Goal: Task Accomplishment & Management: Complete application form

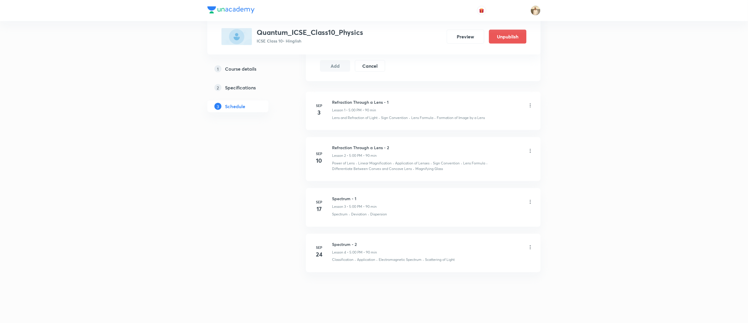
scroll to position [303, 0]
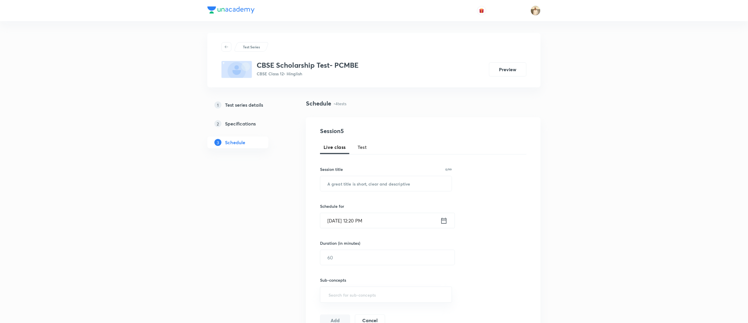
click at [361, 147] on span "Test" at bounding box center [362, 147] width 9 height 7
click at [251, 106] on h5 "Test series details" at bounding box center [244, 105] width 38 height 7
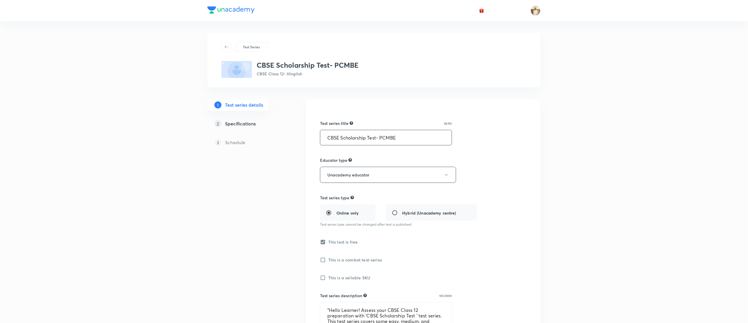
click at [402, 137] on input "CBSE Scholarship Test- PCMBE" at bounding box center [385, 137] width 131 height 15
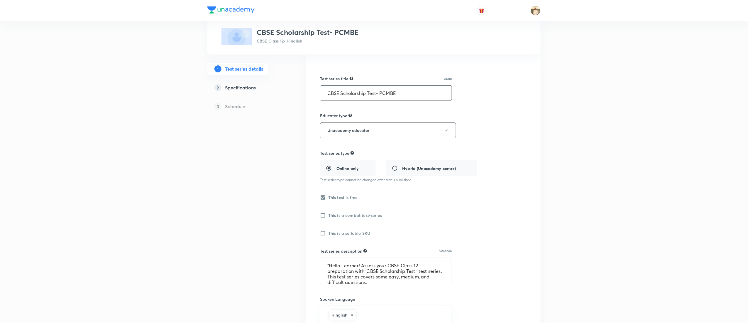
scroll to position [59, 0]
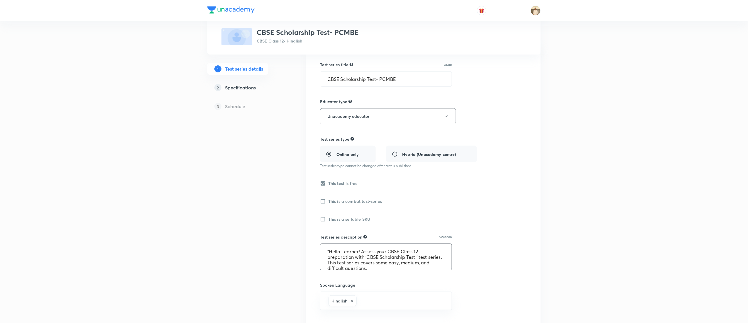
click at [400, 257] on textarea ""Hello Learner! Assess your CBSE Class 12 preparation with 'CBSE Scholarship Te…" at bounding box center [385, 257] width 131 height 26
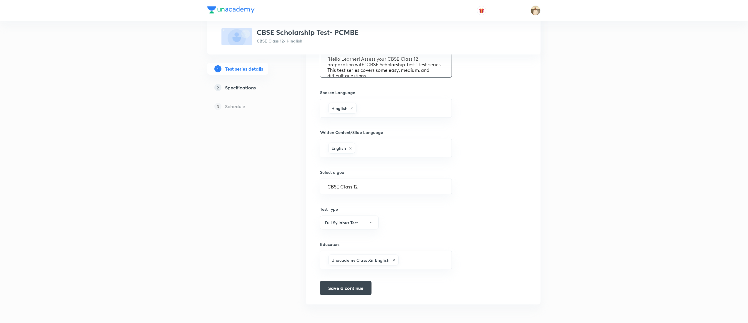
scroll to position [254, 0]
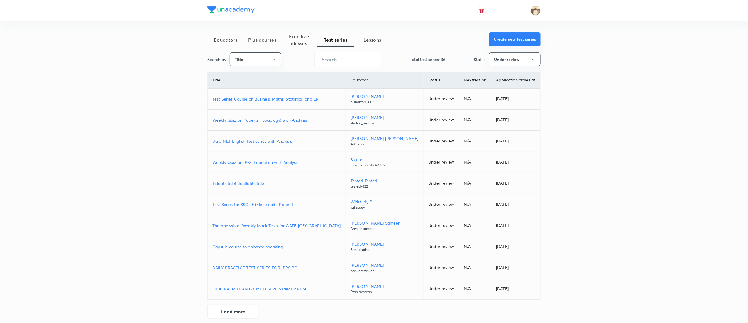
click at [511, 42] on button "Create new test series" at bounding box center [515, 39] width 52 height 14
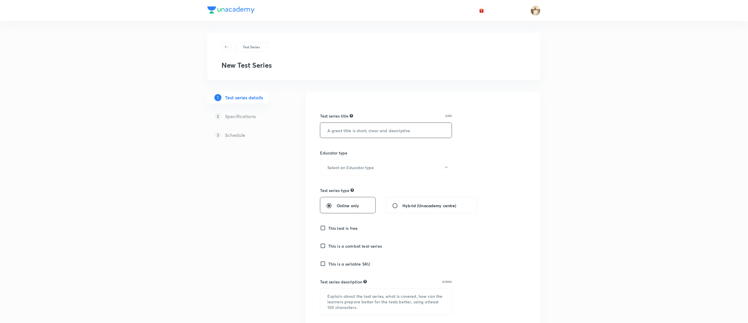
click at [388, 130] on input "text" at bounding box center [385, 130] width 131 height 15
paste input "CBSE Scholarship Test- PCMBE"
click at [353, 128] on input "CBSE Scholarship Test- PCMBECBSE Scholarship Test- PCMBE" at bounding box center [385, 130] width 131 height 15
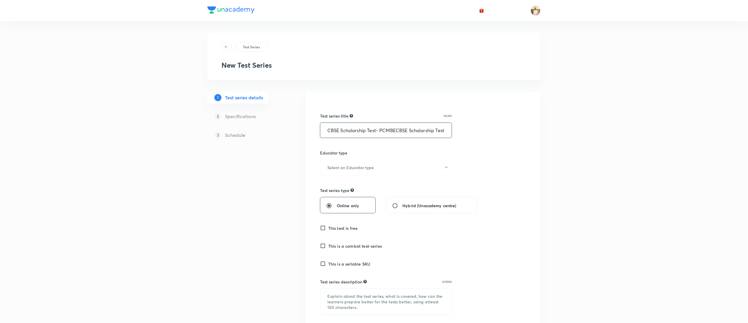
click at [353, 128] on input "CBSE Scholarship Test- PCMBECBSE Scholarship Test- PCMBE" at bounding box center [385, 130] width 131 height 15
paste input "text"
type input "CBSE Scholarship Test- PCMBE"
click at [391, 169] on button "Select an Educator type" at bounding box center [388, 168] width 136 height 16
click at [358, 185] on span "Unacademy educator" at bounding box center [385, 187] width 128 height 6
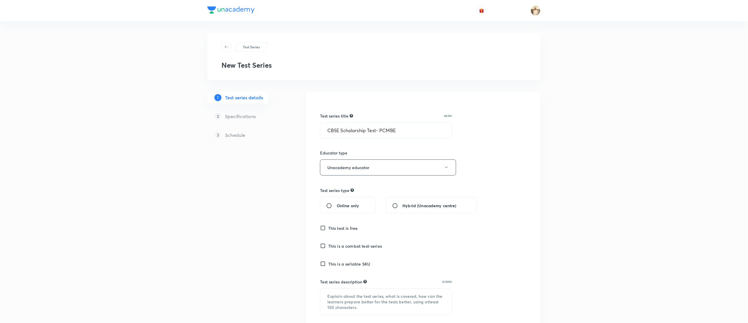
click at [338, 211] on div "Online only" at bounding box center [348, 205] width 56 height 16
click at [333, 207] on input "Online only" at bounding box center [331, 206] width 11 height 6
radio input "true"
click at [330, 230] on h6 "This test is free" at bounding box center [343, 228] width 30 height 6
click at [328, 230] on input "This test is free" at bounding box center [324, 228] width 8 height 6
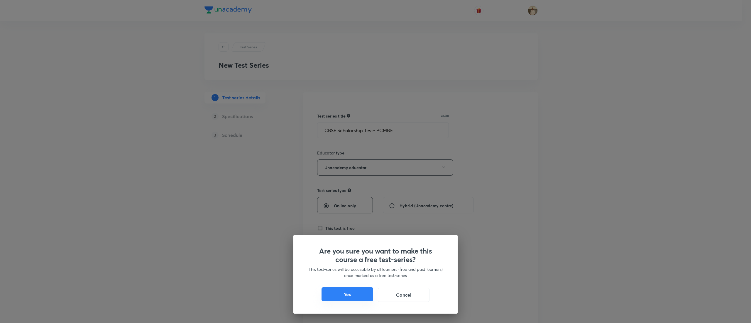
click at [351, 292] on button "Yes" at bounding box center [348, 294] width 52 height 14
checkbox input "true"
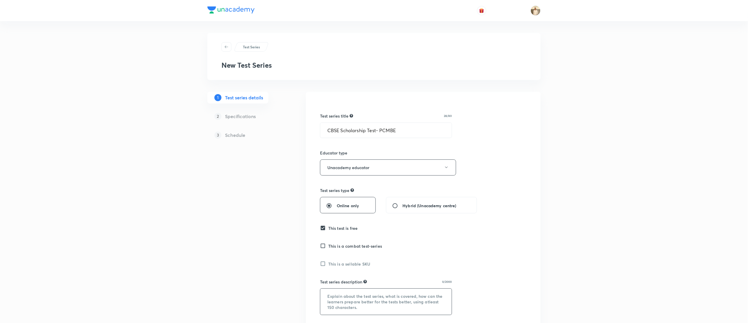
click at [344, 297] on textarea at bounding box center [385, 302] width 131 height 26
paste textarea ""Hello Learner! Assess your CBSE Class 12 preparation with 'CBSE Scholarship Te…"
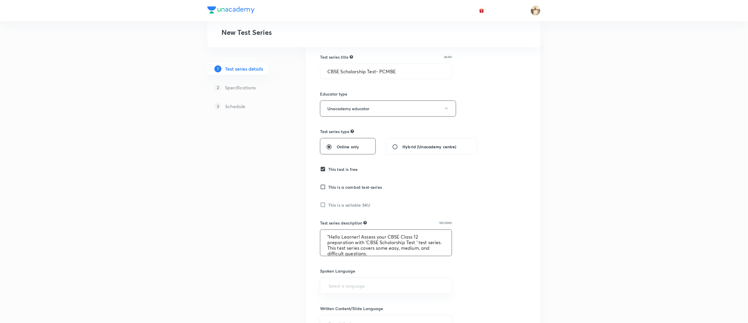
scroll to position [117, 0]
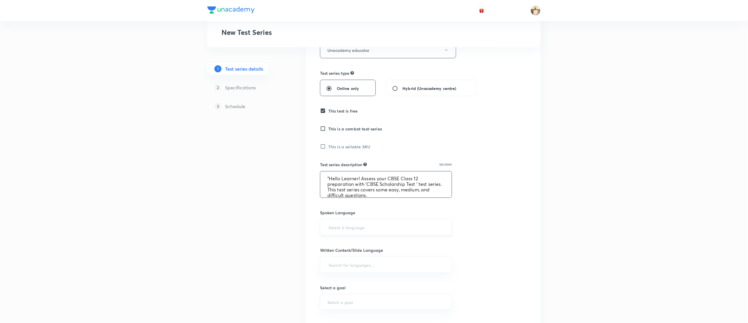
type textarea ""Hello Learner! Assess your CBSE Class 12 preparation with 'CBSE Scholarship Te…"
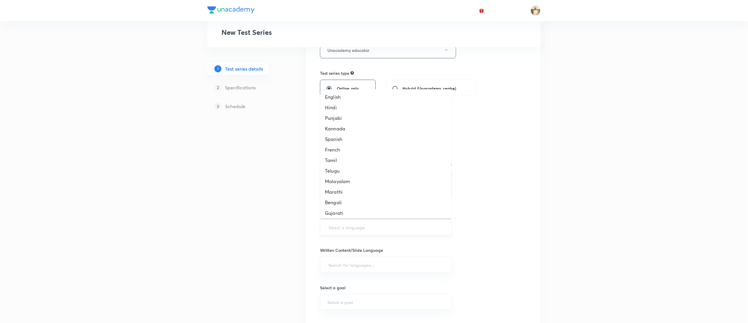
click at [368, 229] on input "text" at bounding box center [385, 227] width 117 height 11
click at [339, 96] on li "English" at bounding box center [385, 97] width 131 height 11
click at [369, 267] on input "text" at bounding box center [385, 267] width 117 height 11
type input "a"
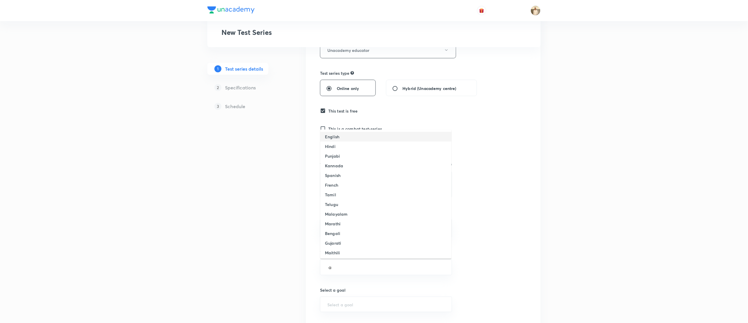
click at [349, 133] on li "English" at bounding box center [385, 137] width 131 height 10
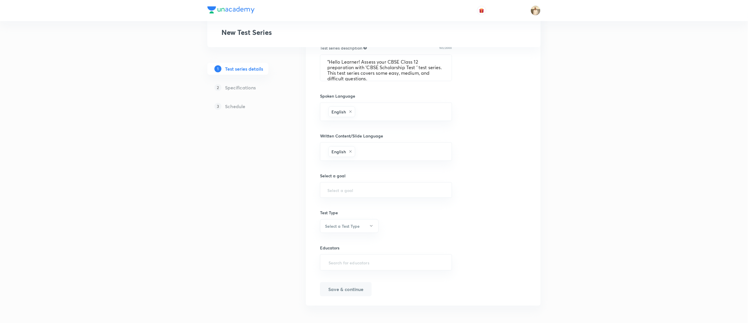
scroll to position [237, 0]
click at [369, 186] on input "text" at bounding box center [385, 189] width 117 height 6
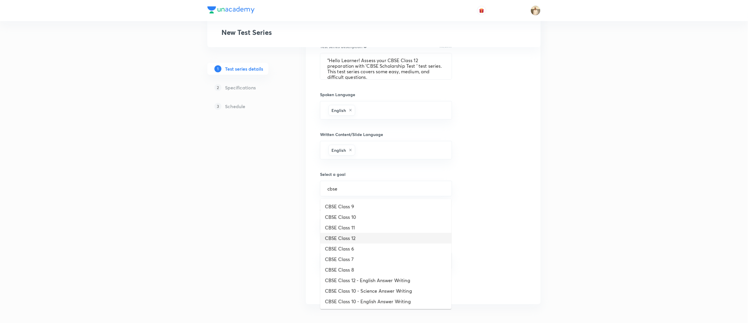
click at [350, 235] on li "CBSE Class 12" at bounding box center [385, 238] width 131 height 11
type input "CBSE Class 12"
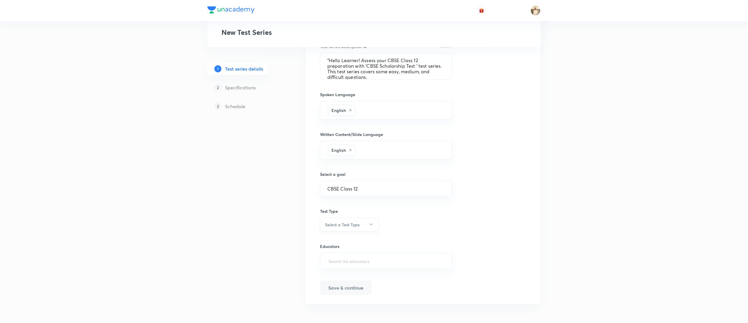
click at [351, 225] on h6 "Select a Test Type" at bounding box center [342, 225] width 35 height 6
click at [335, 238] on li "Full Syllabus Test" at bounding box center [346, 242] width 58 height 11
click at [354, 264] on input "text" at bounding box center [385, 261] width 117 height 11
click at [354, 258] on input "text" at bounding box center [385, 261] width 117 height 11
type input "a"
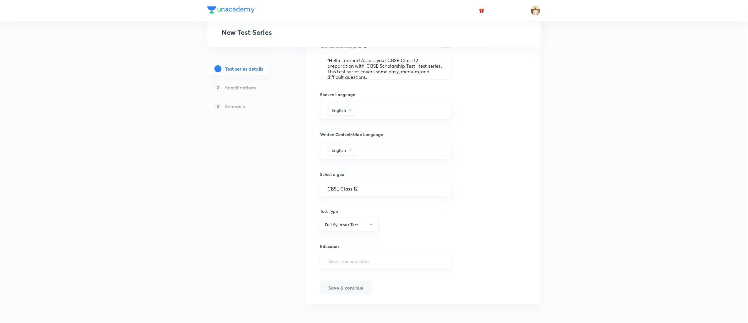
click at [374, 263] on input "text" at bounding box center [385, 261] width 117 height 11
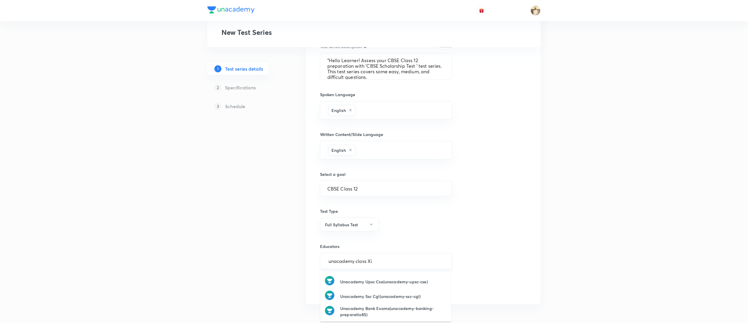
type input "unacademy class Xii"
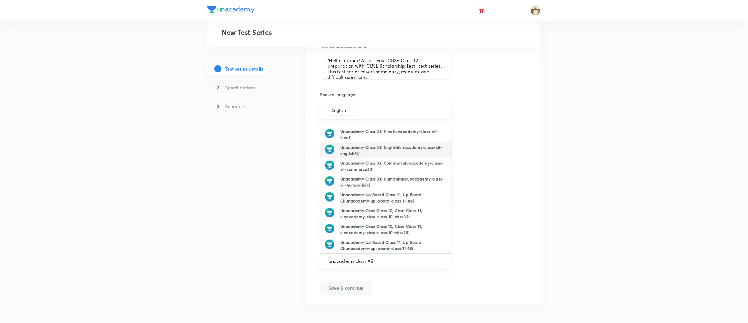
click at [390, 144] on h6 "Unacademy Class Xii English(unacademy-class-xii-english72)" at bounding box center [393, 150] width 106 height 12
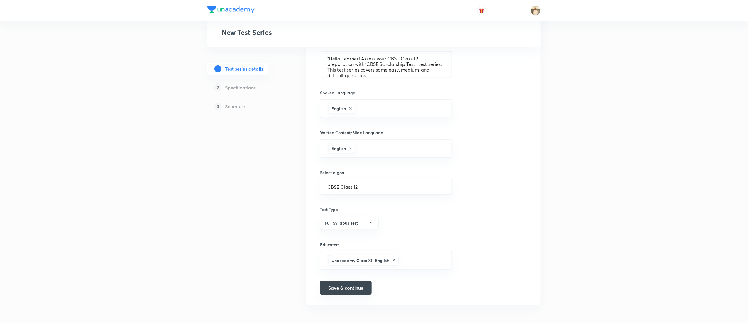
click at [362, 288] on button "Save & continue" at bounding box center [346, 288] width 52 height 14
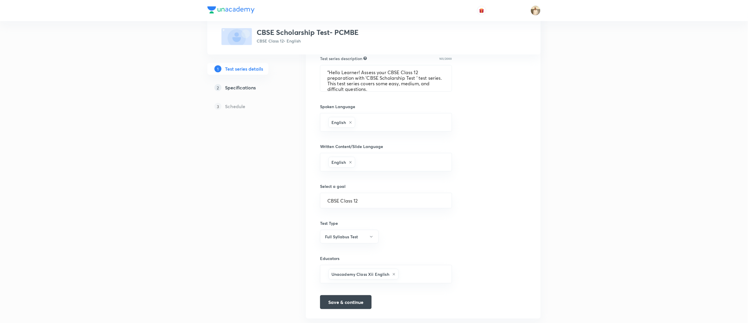
scroll to position [245, 0]
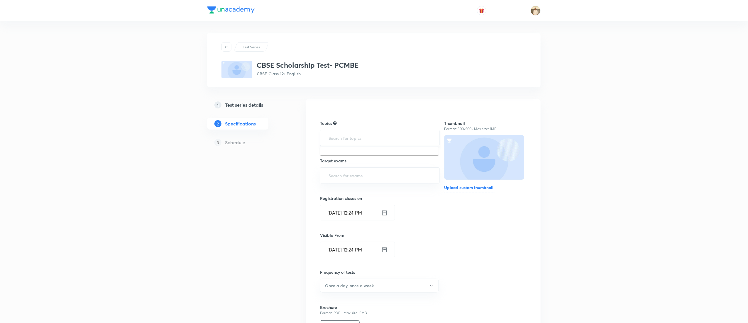
click at [365, 136] on input "text" at bounding box center [379, 138] width 105 height 11
type input "a"
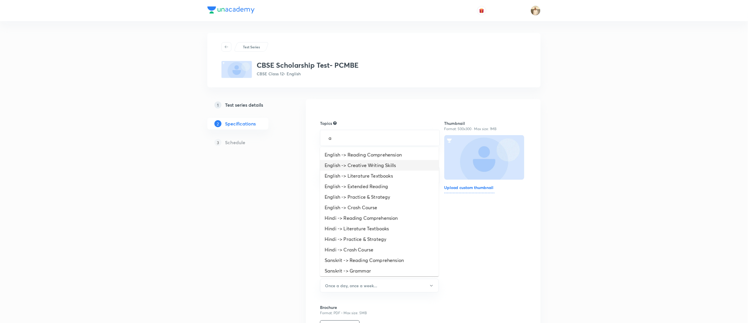
click at [378, 168] on li "English -> Creative Writing Skills" at bounding box center [379, 165] width 119 height 11
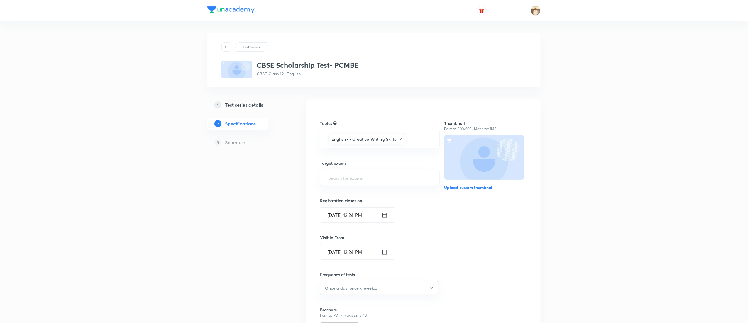
type input "a"
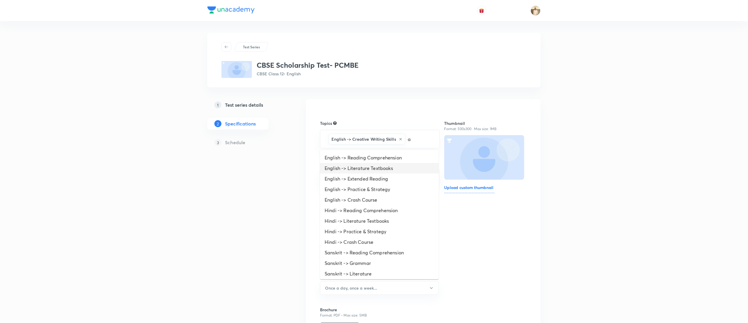
click at [378, 168] on li "English -> Literature Textbooks" at bounding box center [379, 168] width 119 height 11
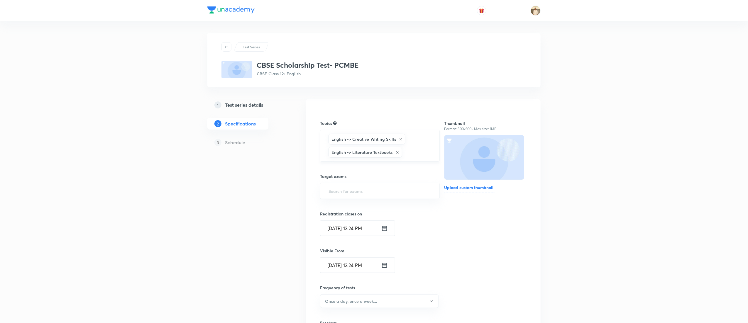
type input "a"
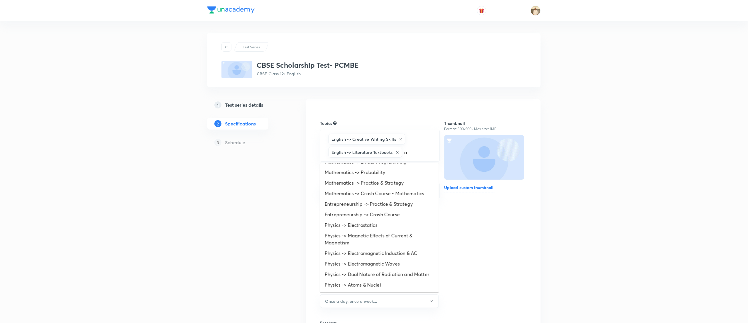
scroll to position [305, 0]
click at [358, 167] on li "Mathematics -> Probability" at bounding box center [379, 172] width 119 height 11
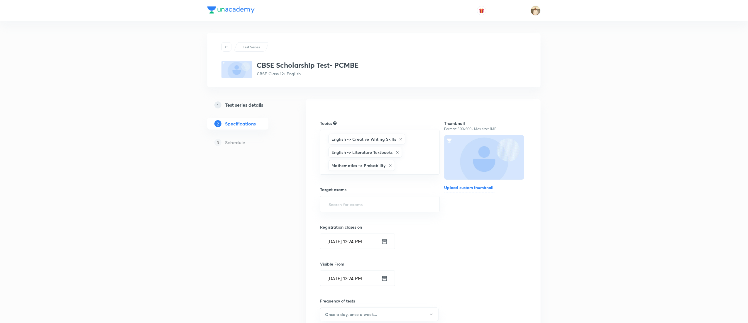
type input "a"
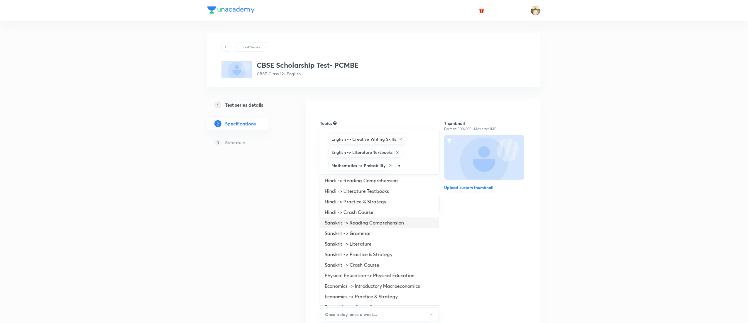
scroll to position [235, 0]
click at [347, 208] on li "Mathematics -> Algebra" at bounding box center [379, 203] width 119 height 11
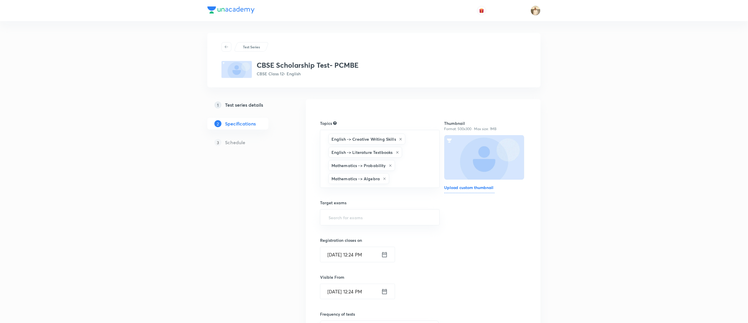
type input "a"
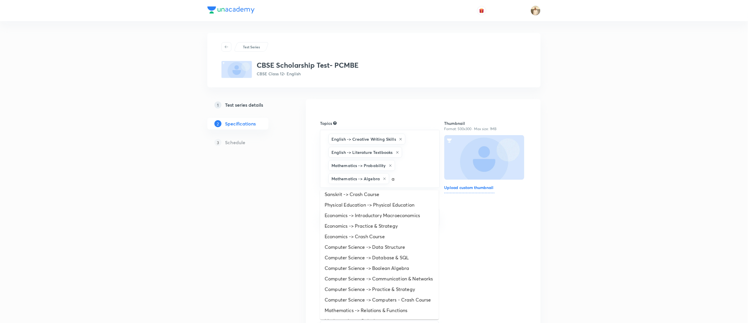
scroll to position [283, 0]
click at [355, 205] on li "Mathematics -> Practice & Strategy" at bounding box center [379, 210] width 119 height 11
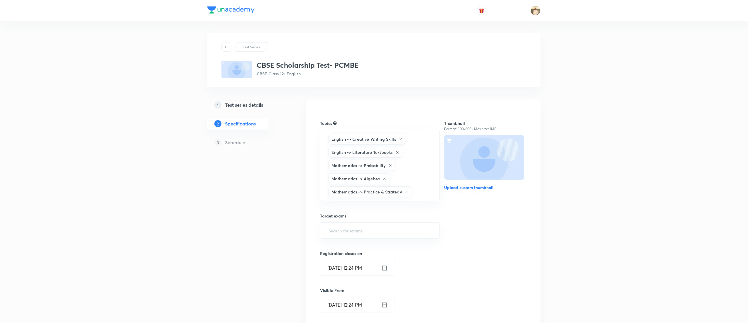
type input "a"
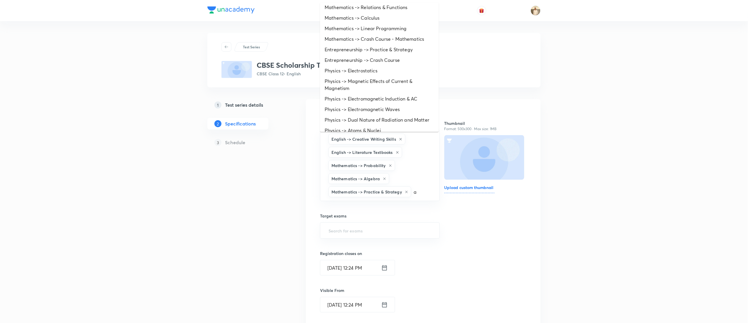
scroll to position [273, 0]
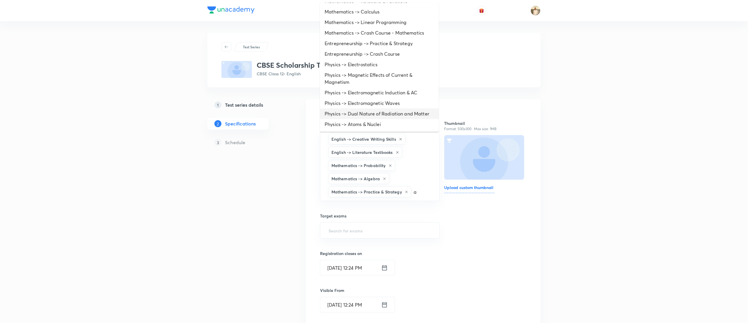
click at [359, 115] on li "Physics -> Dual Nature of Radiation and Matter" at bounding box center [379, 114] width 119 height 11
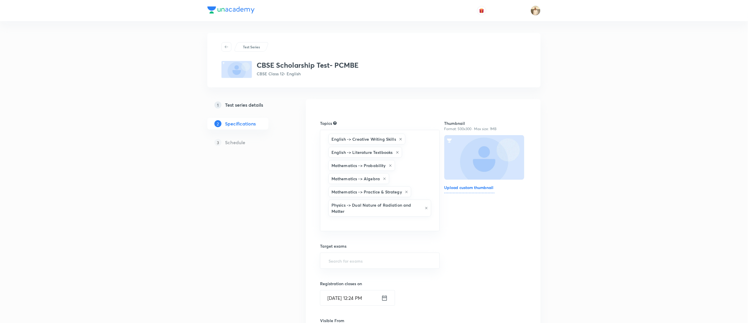
type input "a"
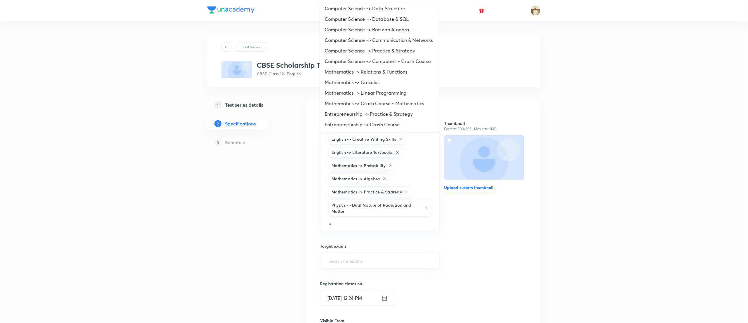
scroll to position [255, 0]
click at [357, 111] on li "Physics -> Electromagnetic Waves" at bounding box center [379, 114] width 119 height 11
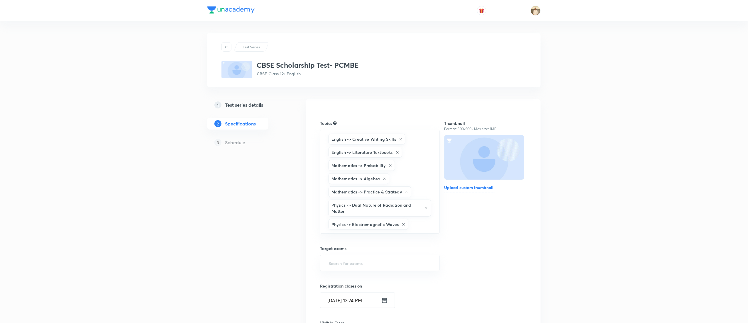
type input "a"
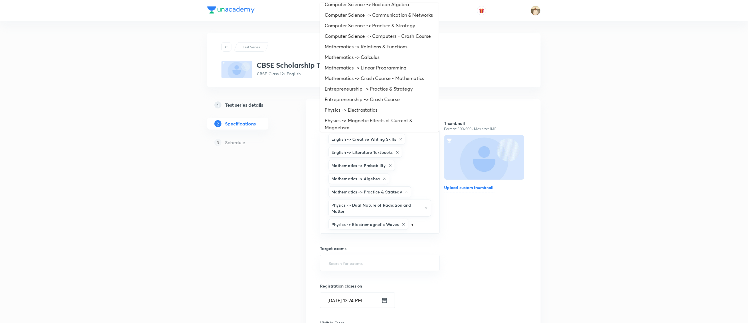
scroll to position [245, 0]
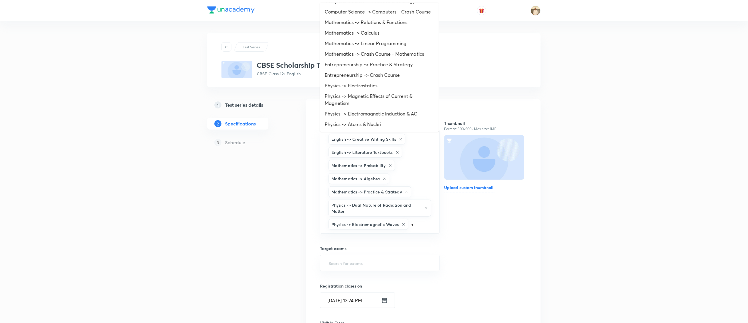
click at [357, 111] on li "Physics -> Electromagnetic Induction & AC" at bounding box center [379, 114] width 119 height 11
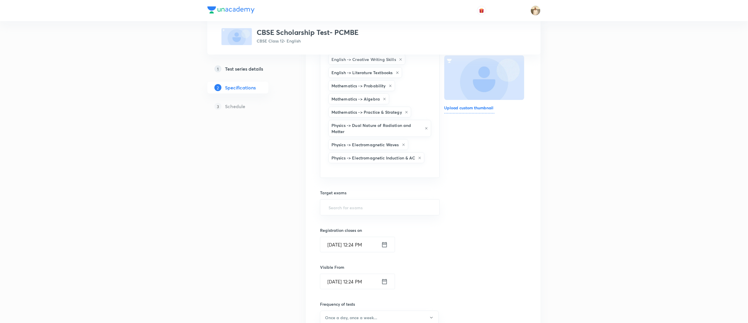
scroll to position [176, 0]
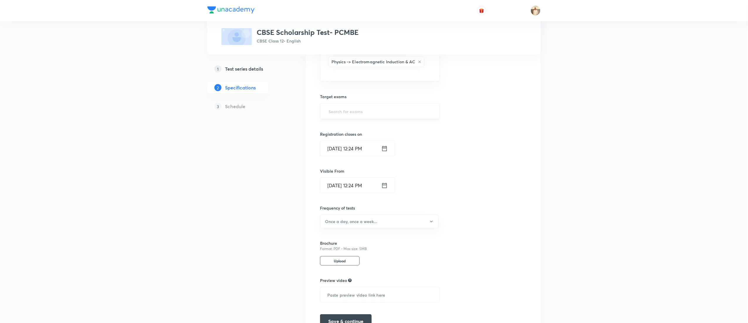
click at [362, 116] on input "text" at bounding box center [379, 111] width 105 height 11
type input "a"
click at [361, 126] on li "CBSE Class 12" at bounding box center [379, 130] width 119 height 11
click at [366, 221] on button "Once a day, once a week..." at bounding box center [379, 224] width 119 height 14
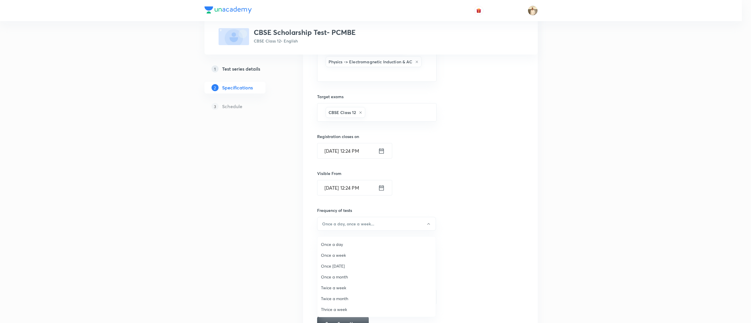
click at [343, 255] on span "Once a week" at bounding box center [376, 255] width 111 height 6
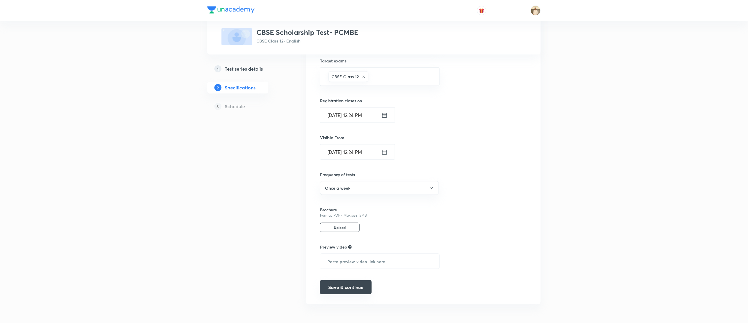
click at [360, 287] on button "Save & continue" at bounding box center [346, 287] width 52 height 14
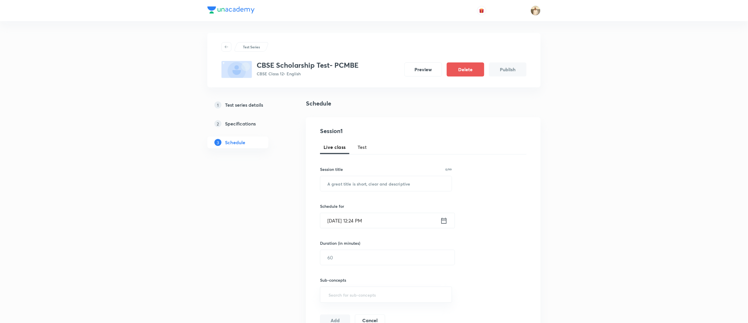
click at [366, 145] on span "Test" at bounding box center [362, 147] width 9 height 7
click at [365, 184] on input "text" at bounding box center [385, 183] width 131 height 15
paste input "CBSE Scholarship Test"
type input "CBSE Scholarship Test"
click at [334, 223] on input "Sep 4, 2025, 12:24 PM" at bounding box center [380, 220] width 120 height 15
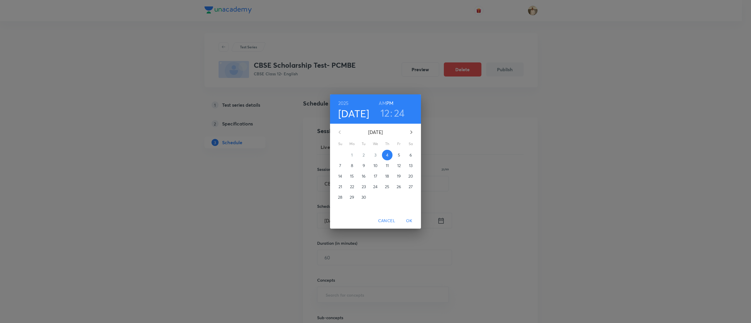
click at [338, 165] on span "7" at bounding box center [340, 166] width 11 height 6
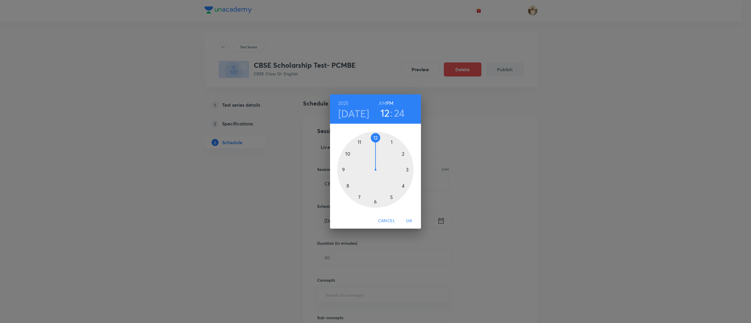
click at [391, 195] on div at bounding box center [375, 170] width 76 height 76
click at [375, 137] on div at bounding box center [375, 170] width 76 height 76
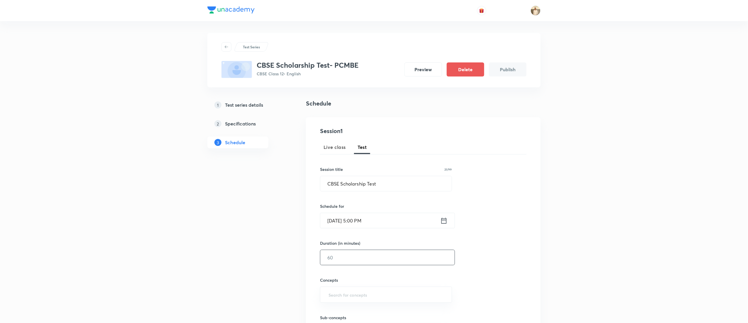
click at [342, 261] on input "text" at bounding box center [387, 257] width 134 height 15
type input "90"
click at [362, 295] on input "text" at bounding box center [385, 295] width 117 height 11
type input "a"
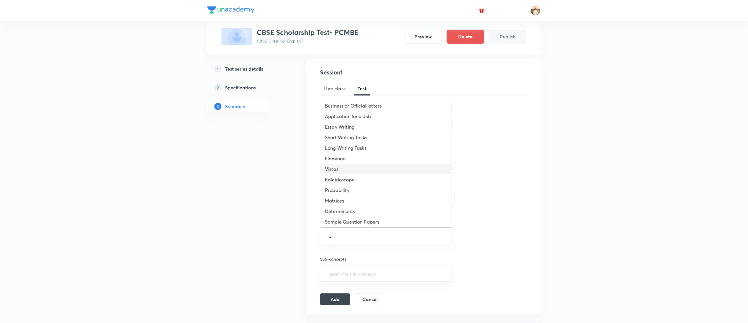
scroll to position [65, 0]
click at [339, 162] on li "Previous Years' Board Papers" at bounding box center [385, 167] width 131 height 11
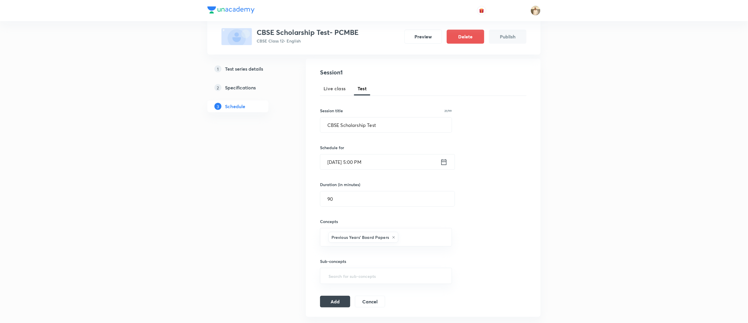
type input "a"
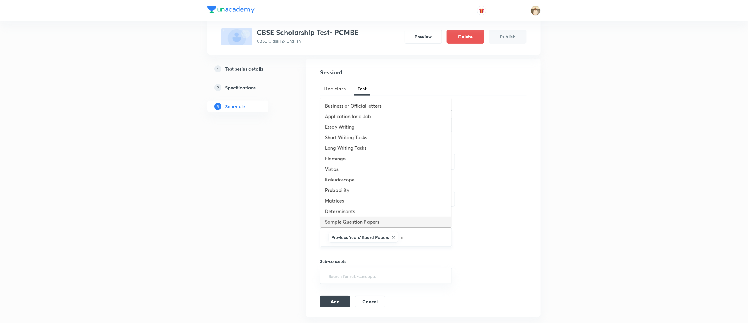
click at [393, 238] on icon at bounding box center [394, 237] width 2 height 2
click at [360, 197] on li "Matrices" at bounding box center [385, 201] width 131 height 11
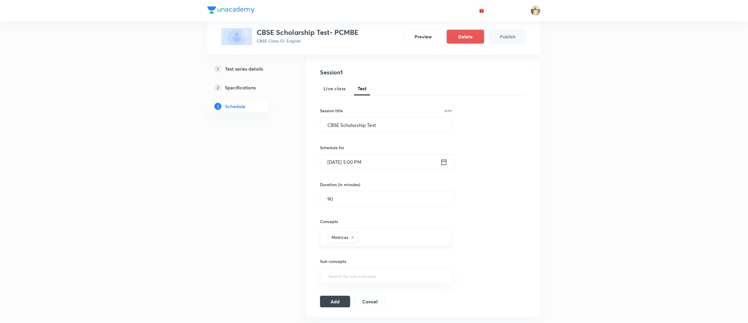
type input "a"
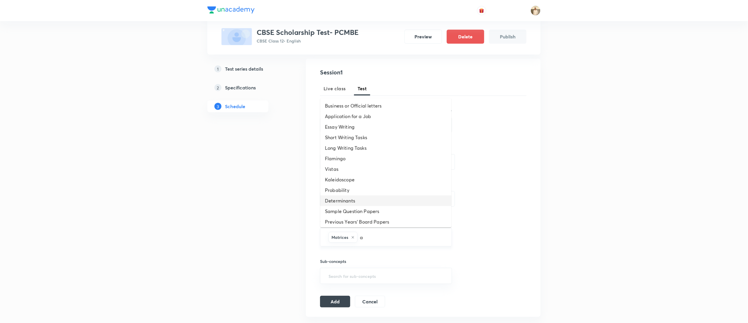
click at [366, 202] on li "Determinants" at bounding box center [385, 201] width 131 height 11
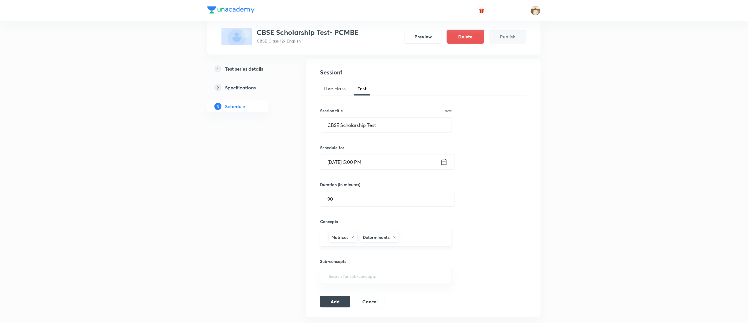
type input "a"
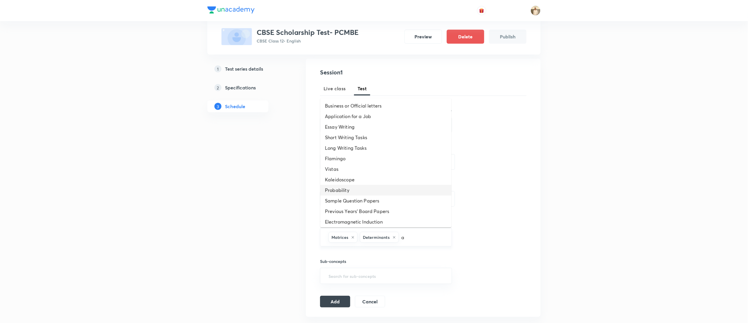
click at [362, 193] on li "Probability" at bounding box center [385, 190] width 131 height 11
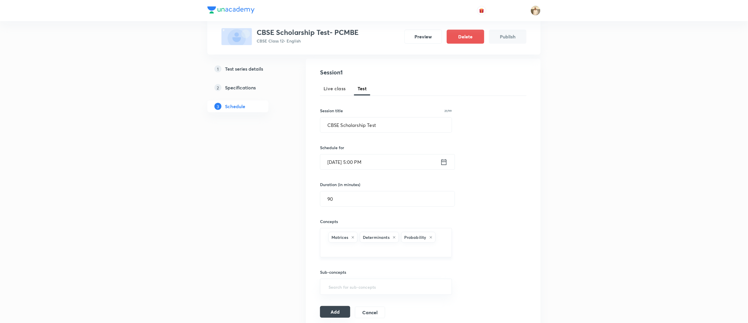
click at [341, 314] on button "Add" at bounding box center [335, 312] width 30 height 12
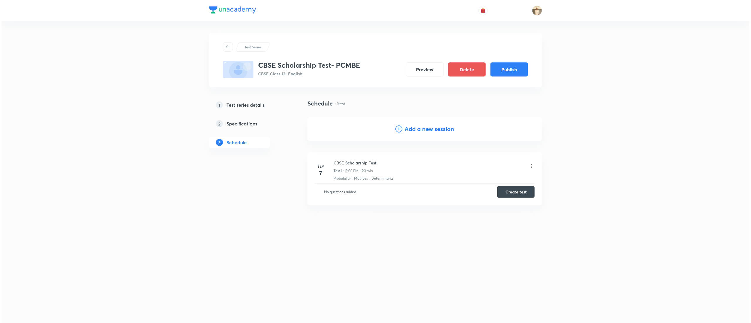
scroll to position [0, 0]
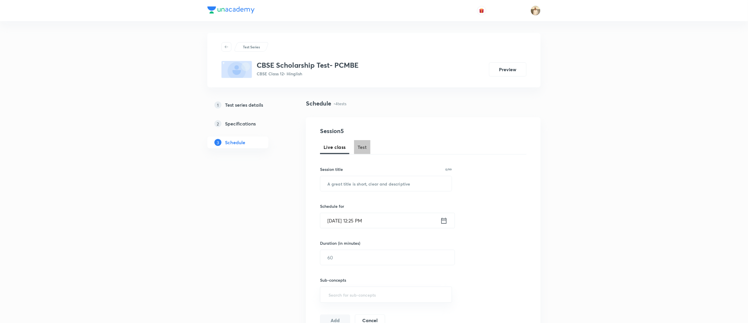
click at [358, 145] on span "Test" at bounding box center [362, 147] width 9 height 7
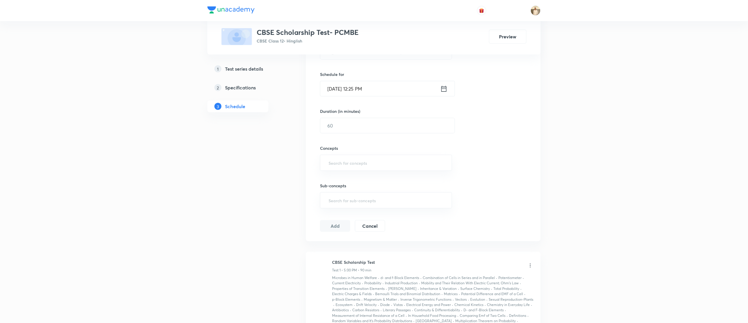
scroll to position [293, 0]
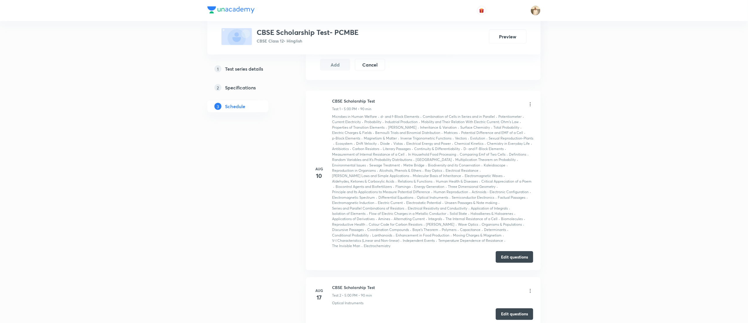
click at [351, 102] on h6 "CBSE Scholarship Test" at bounding box center [353, 101] width 43 height 6
copy h6 "CBSE Scholarship Test"
